Goal: Information Seeking & Learning: Learn about a topic

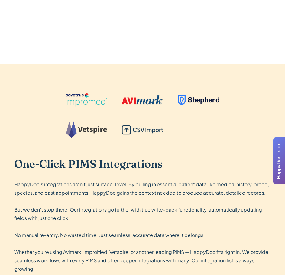
scroll to position [1332, 0]
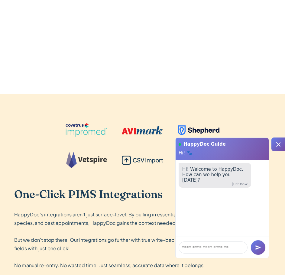
click at [276, 147] on icon at bounding box center [278, 144] width 7 height 7
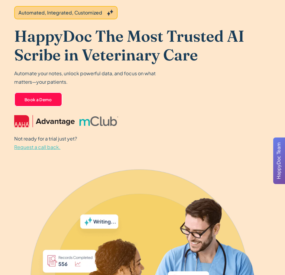
scroll to position [0, 0]
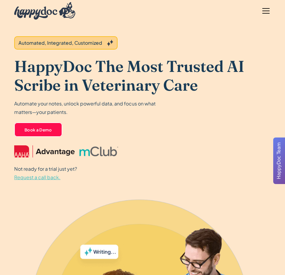
click at [272, 10] on div "menu" at bounding box center [266, 11] width 15 height 15
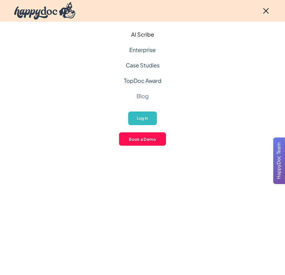
click at [146, 100] on link "Blog" at bounding box center [143, 95] width 12 height 15
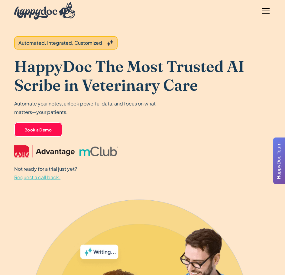
click at [266, 11] on div "menu" at bounding box center [266, 11] width 7 height 1
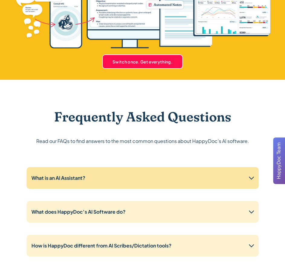
scroll to position [2023, 0]
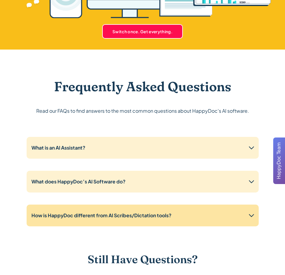
click at [166, 212] on strong "How is HappyDoc different from AI Scribes/Dictation tools?" at bounding box center [101, 215] width 140 height 6
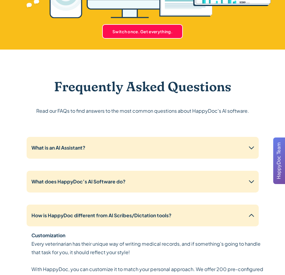
scroll to position [1993, 0]
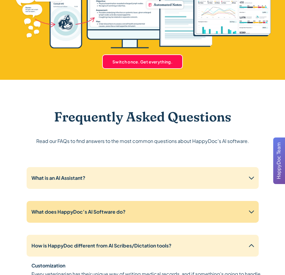
click at [118, 209] on strong "What does HappyDoc’s AI Software do?" at bounding box center [78, 212] width 94 height 6
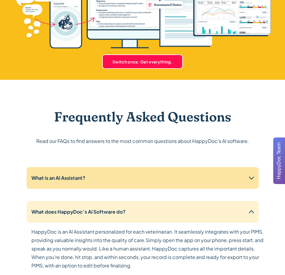
click at [167, 167] on div "What is an AI Assistant?" at bounding box center [143, 178] width 232 height 22
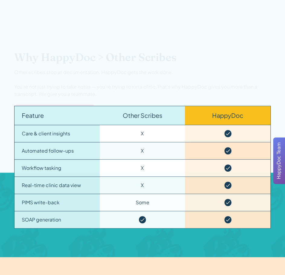
scroll to position [1163, 0]
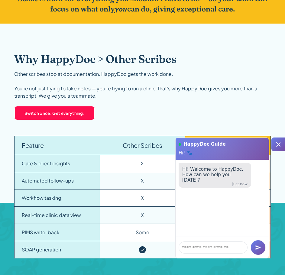
click at [275, 146] on icon at bounding box center [278, 144] width 7 height 7
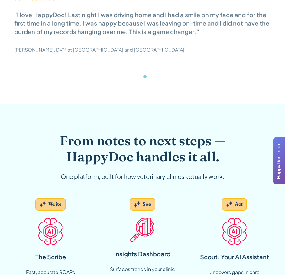
scroll to position [528, 0]
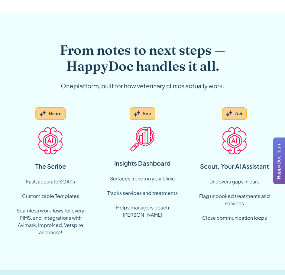
click at [46, 115] on img at bounding box center [43, 113] width 6 height 7
click at [145, 116] on div "See" at bounding box center [147, 113] width 8 height 7
click at [240, 116] on div "Act" at bounding box center [239, 113] width 8 height 7
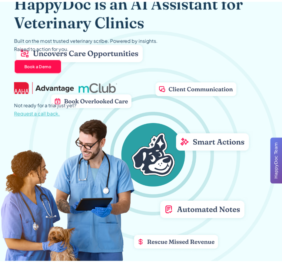
scroll to position [0, 0]
